Goal: Task Accomplishment & Management: Use online tool/utility

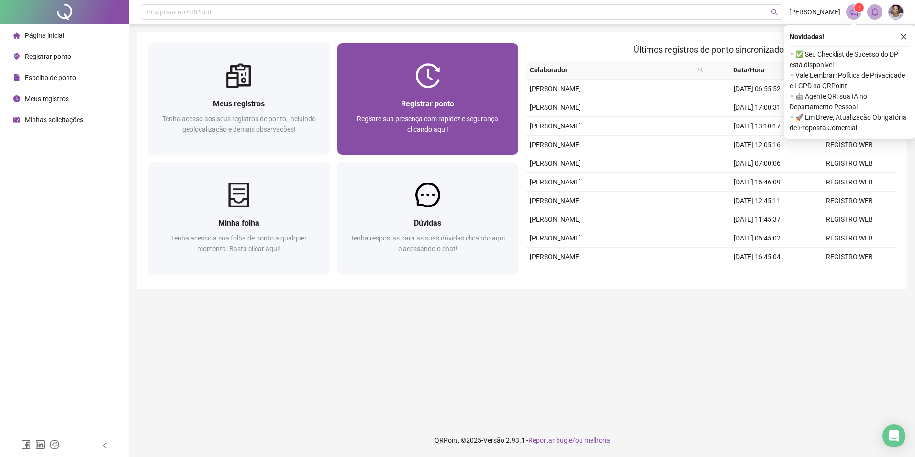
click at [404, 81] on div at bounding box center [428, 75] width 181 height 25
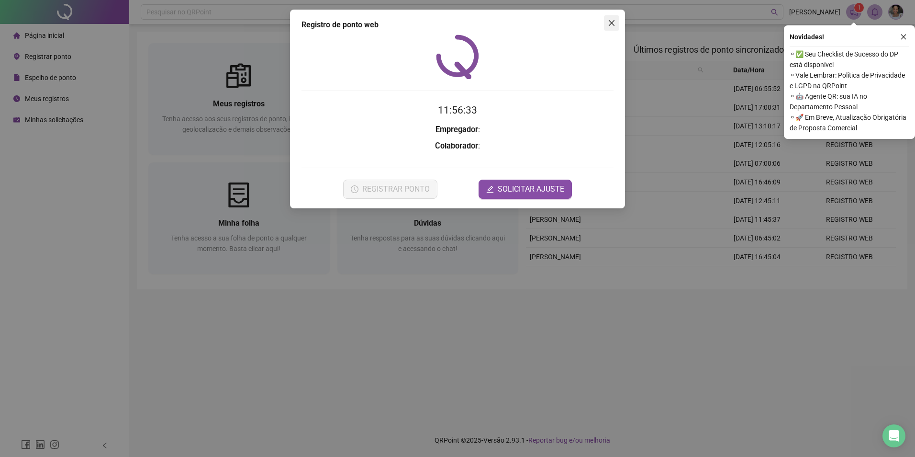
click at [614, 23] on icon "close" at bounding box center [612, 23] width 8 height 8
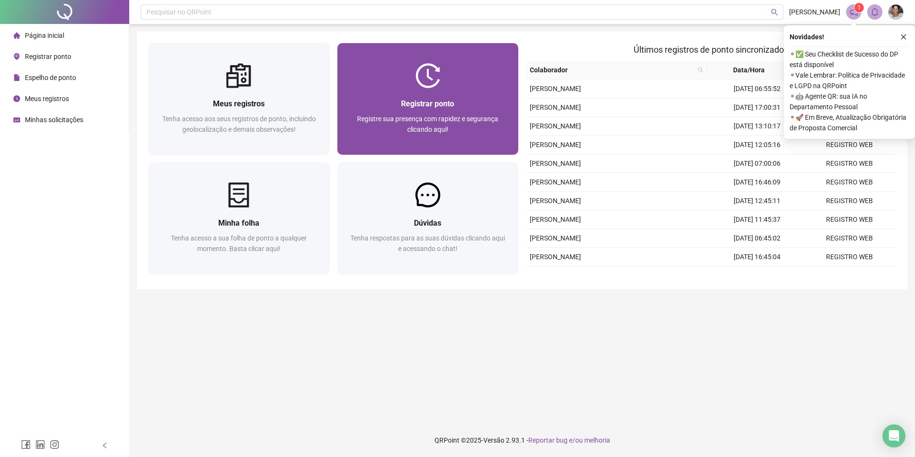
click at [446, 130] on span "Registre sua presença com rapidez e segurança clicando aqui!" at bounding box center [427, 124] width 141 height 18
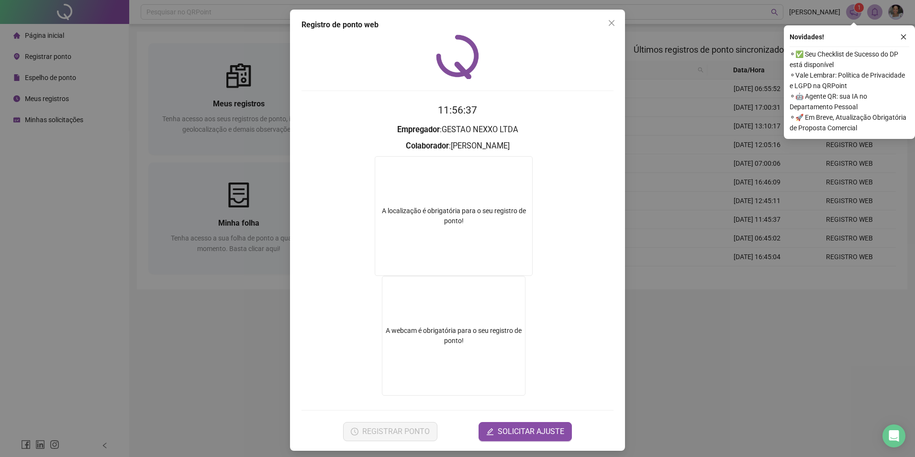
click at [608, 24] on icon "close" at bounding box center [612, 23] width 8 height 8
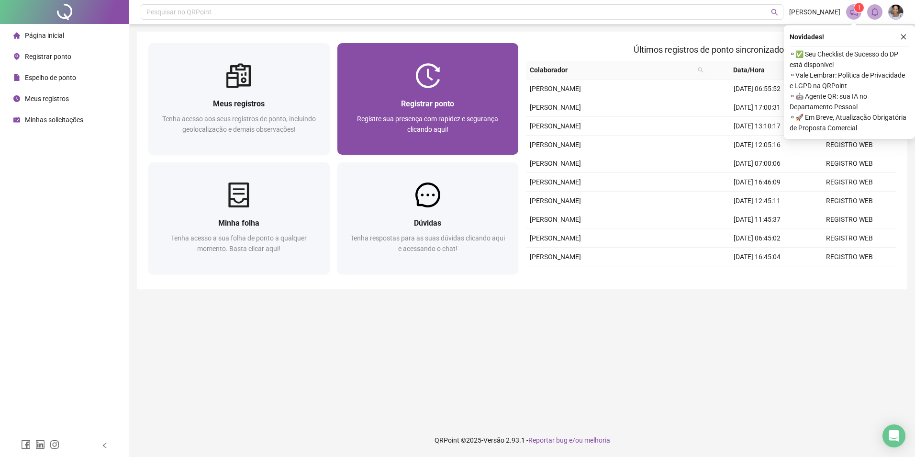
click at [377, 143] on div "Registre sua presença com rapidez e segurança clicando aqui!" at bounding box center [428, 129] width 158 height 32
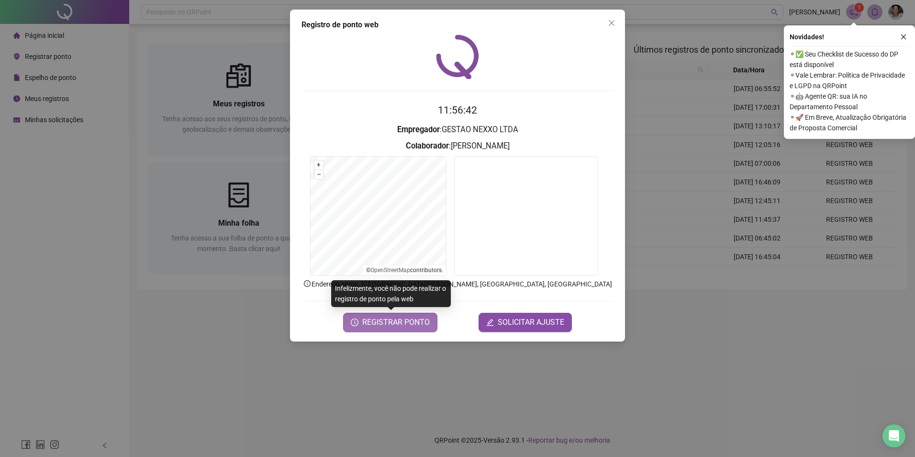
click at [386, 323] on span "REGISTRAR PONTO" at bounding box center [396, 321] width 68 height 11
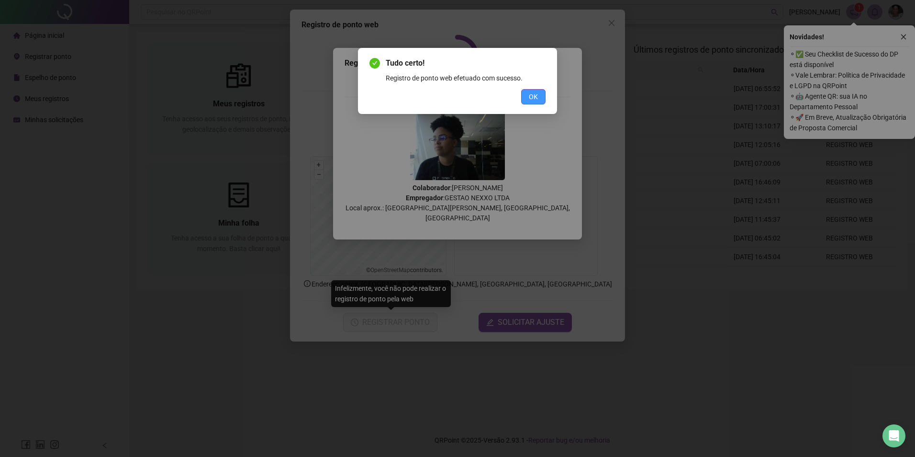
click at [525, 95] on button "OK" at bounding box center [533, 96] width 24 height 15
